Goal: Information Seeking & Learning: Learn about a topic

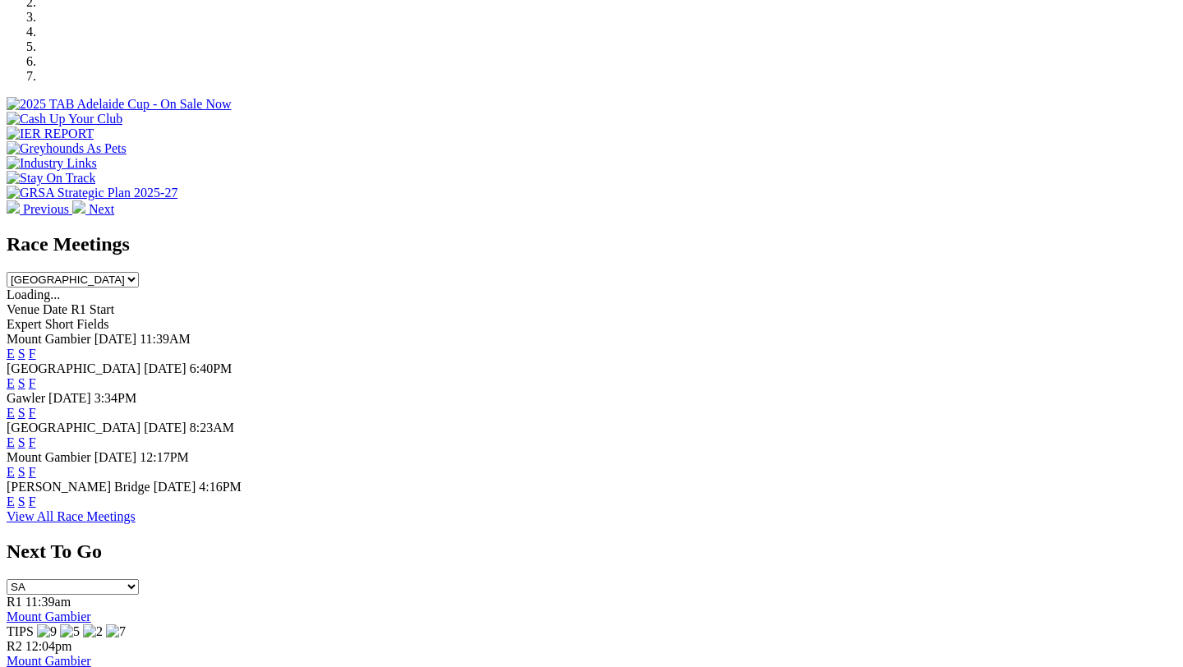
scroll to position [606, 0]
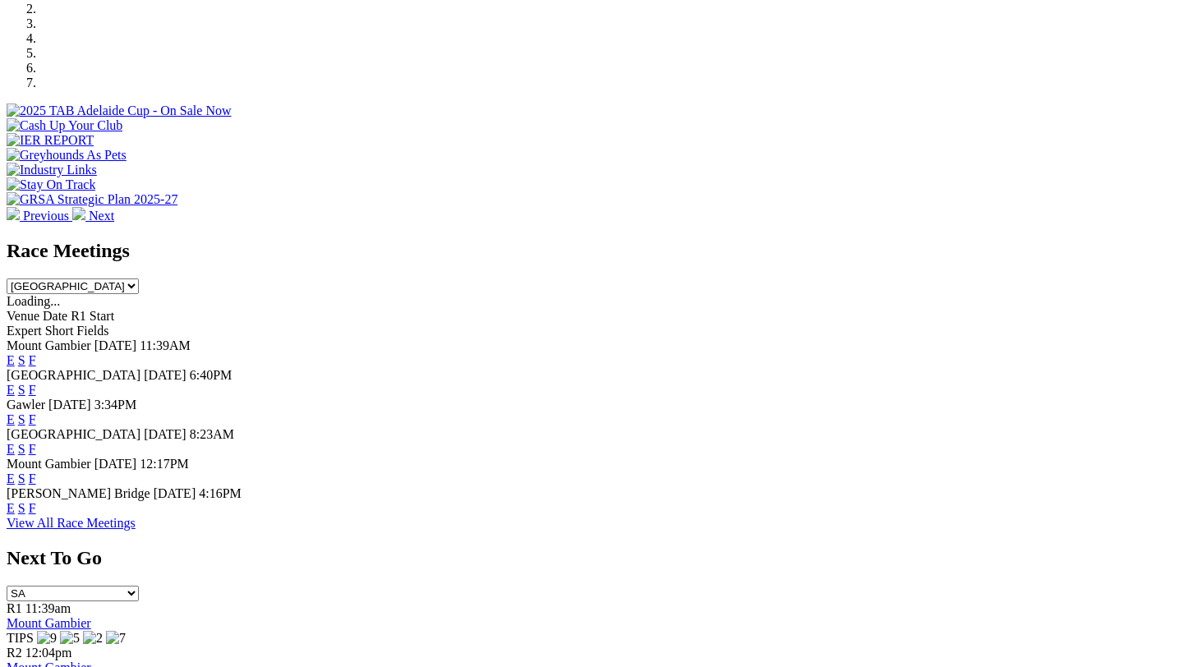
click at [36, 383] on link "F" at bounding box center [32, 390] width 7 height 14
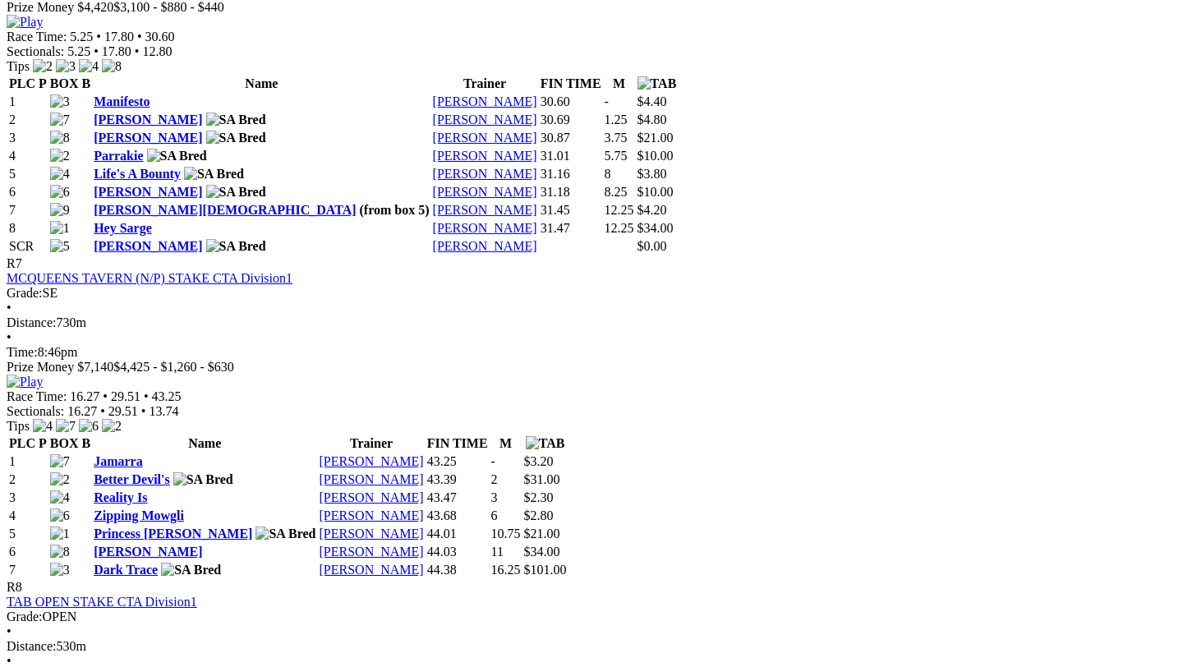
scroll to position [2709, 0]
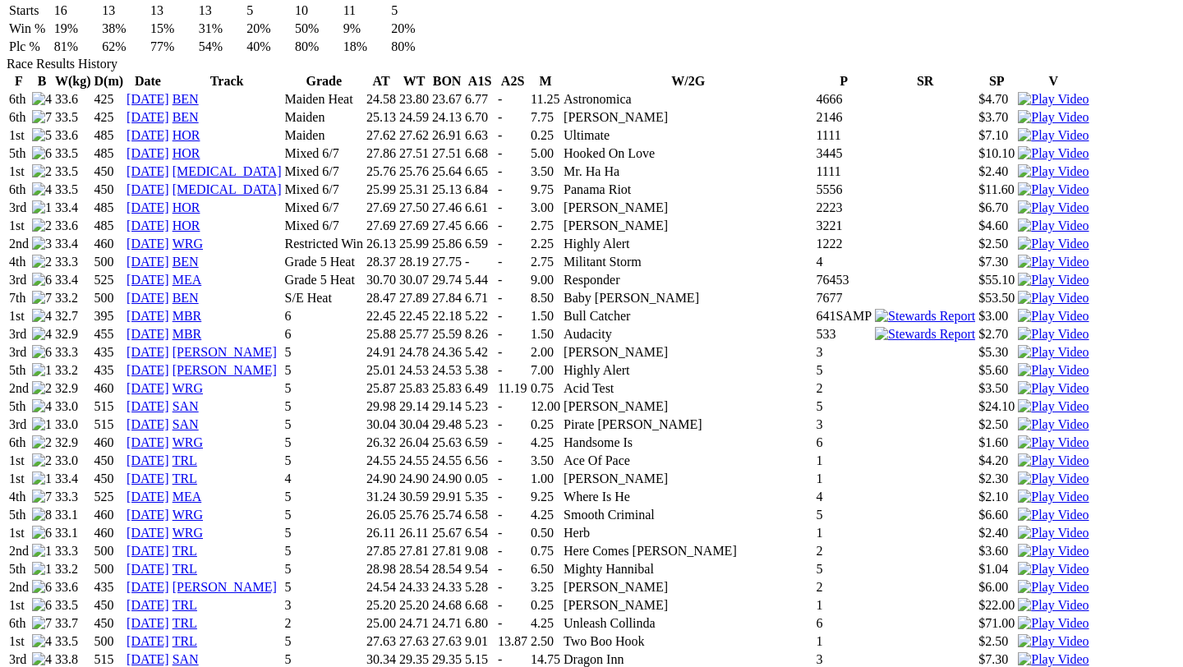
scroll to position [1208, 0]
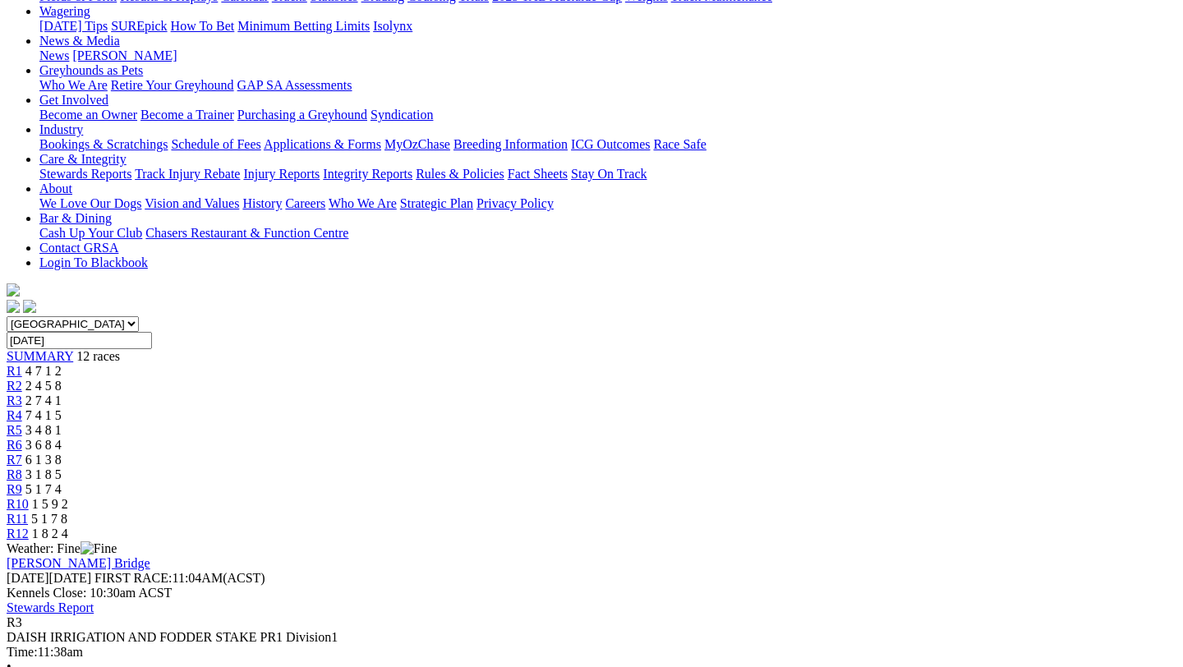
scroll to position [295, 0]
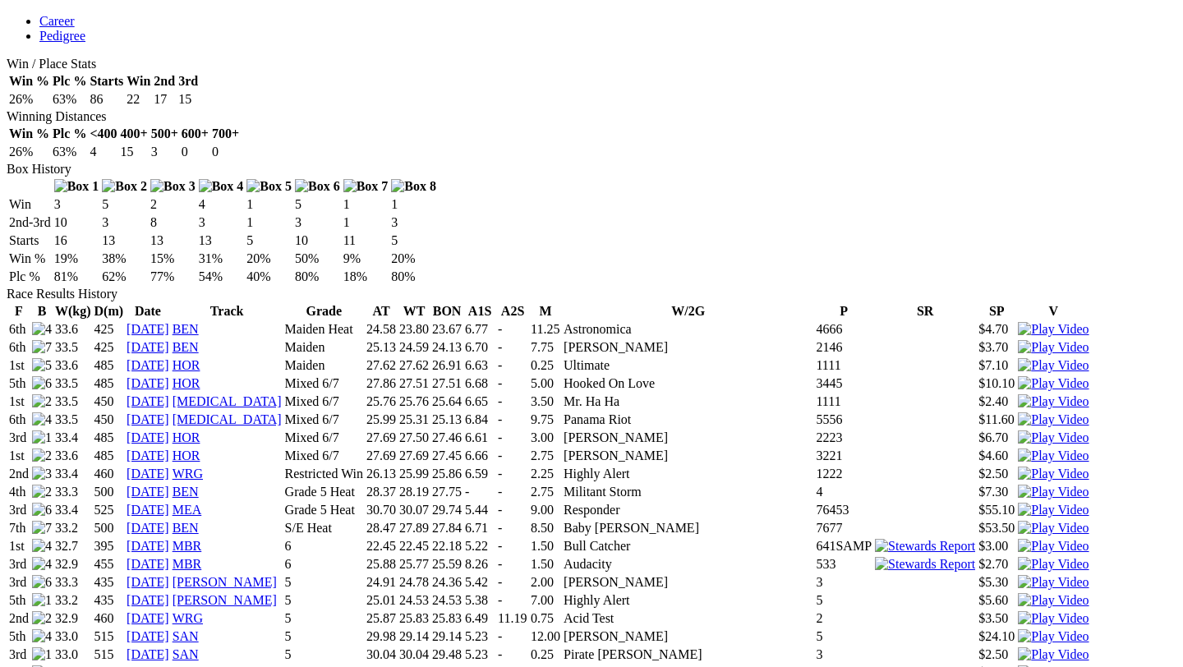
scroll to position [995, 0]
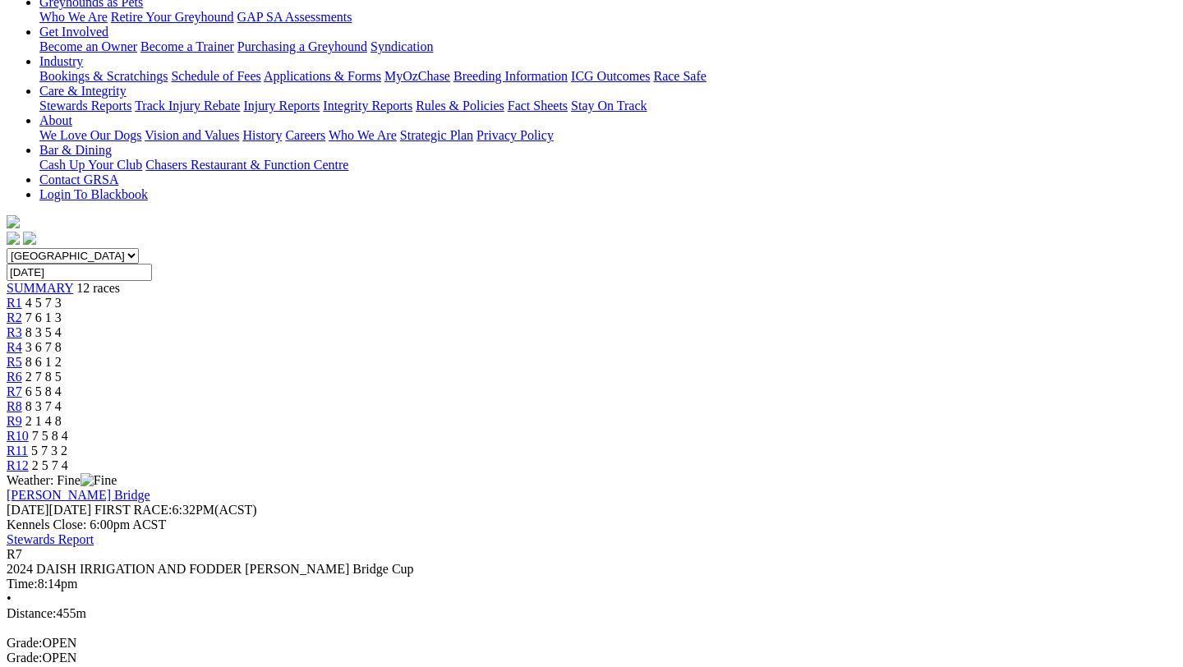
scroll to position [362, 0]
